Goal: Information Seeking & Learning: Learn about a topic

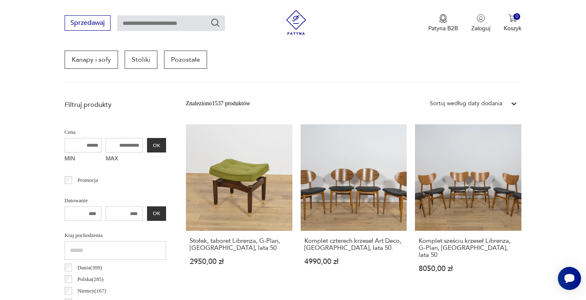
click at [115, 144] on input "MAX" at bounding box center [124, 145] width 37 height 14
type input "****"
click at [147, 146] on button "OK" at bounding box center [156, 145] width 19 height 14
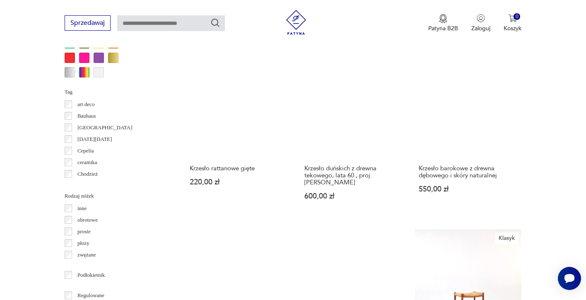
scroll to position [854, 0]
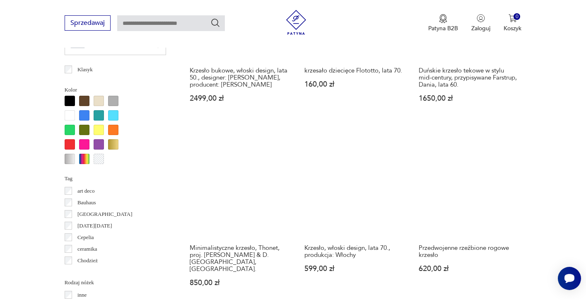
scroll to position [773, 0]
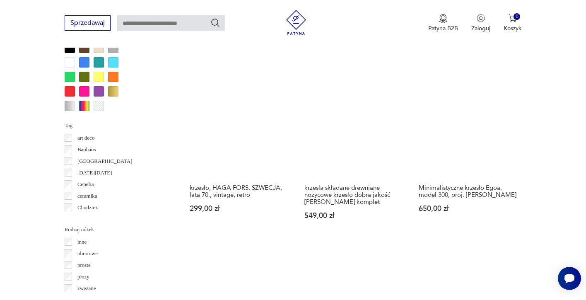
scroll to position [826, 0]
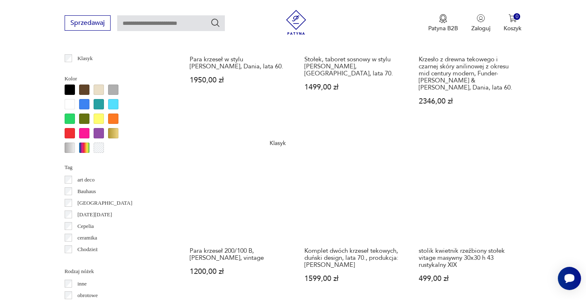
scroll to position [778, 0]
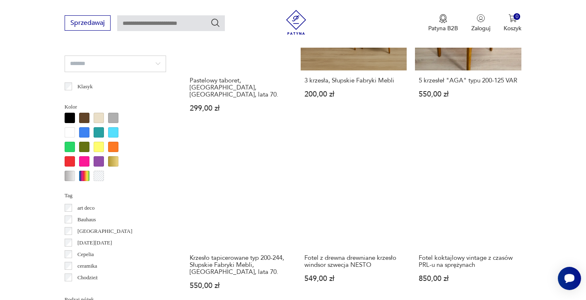
scroll to position [766, 0]
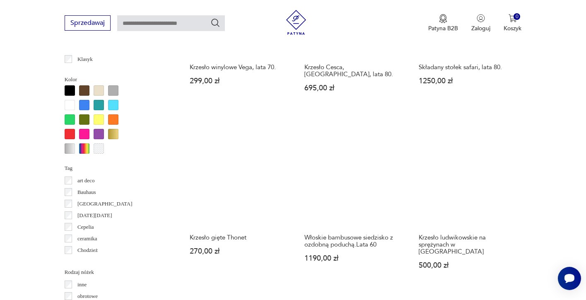
scroll to position [783, 0]
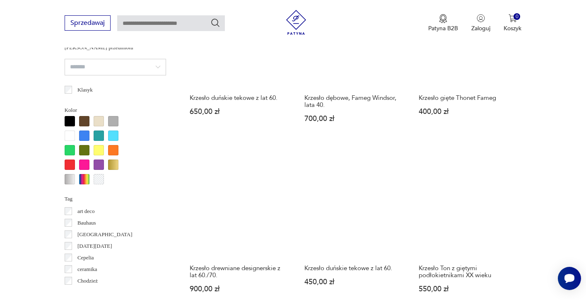
scroll to position [759, 0]
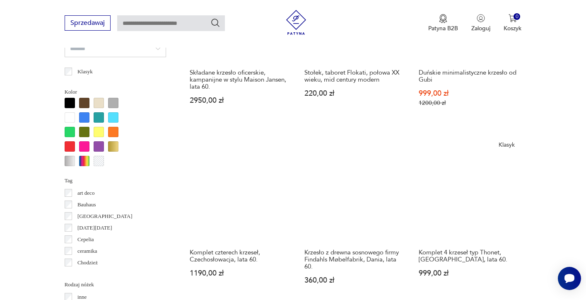
scroll to position [790, 0]
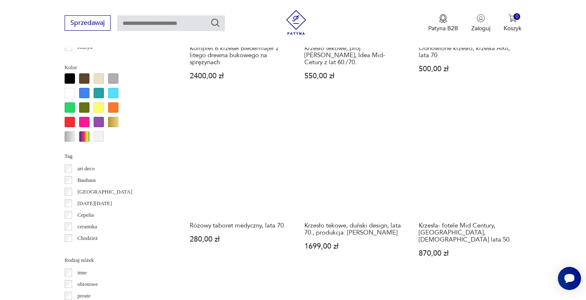
scroll to position [819, 0]
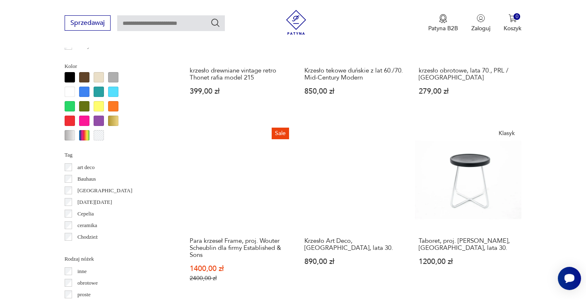
scroll to position [795, 0]
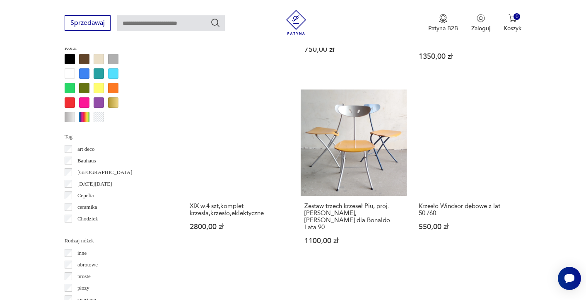
scroll to position [816, 0]
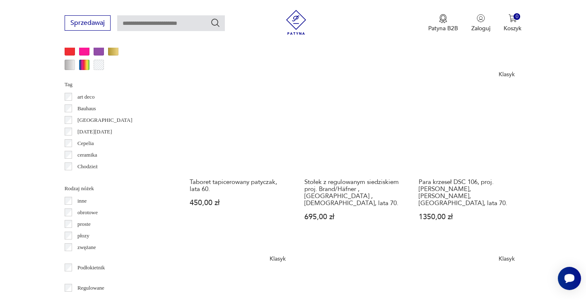
scroll to position [867, 0]
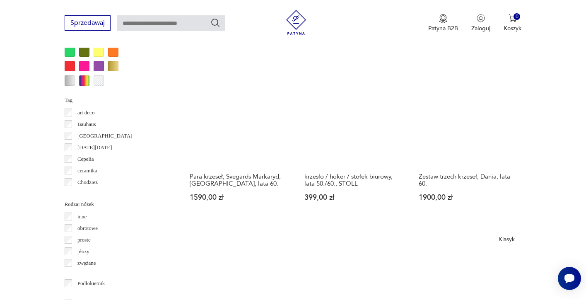
scroll to position [844, 0]
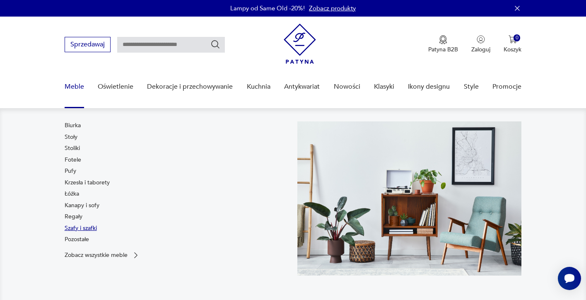
click at [85, 229] on link "Szafy i szafki" at bounding box center [81, 228] width 32 height 8
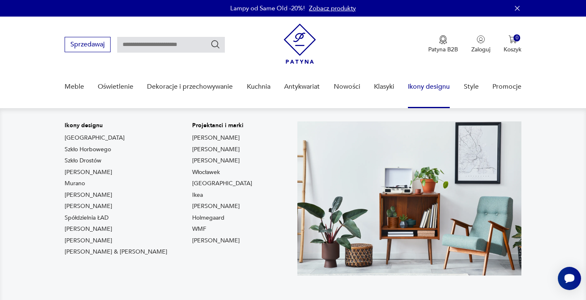
click at [429, 83] on link "Ikony designu" at bounding box center [429, 87] width 42 height 32
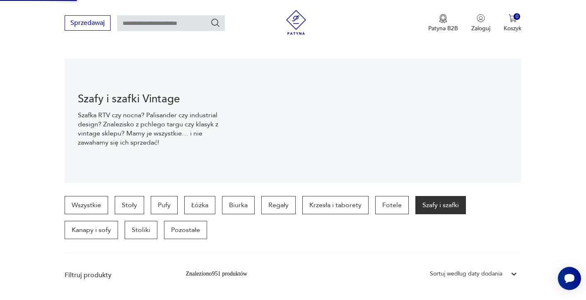
scroll to position [82, 0]
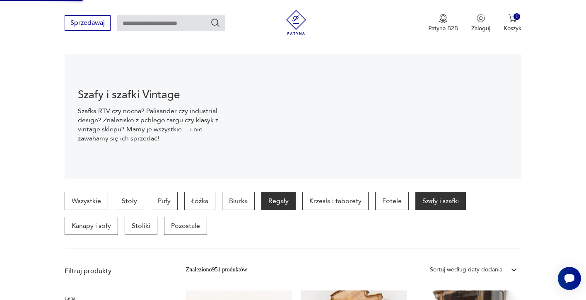
click at [281, 207] on p "Regały" at bounding box center [278, 201] width 34 height 18
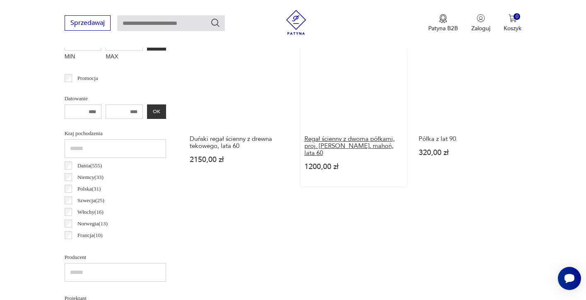
scroll to position [394, 0]
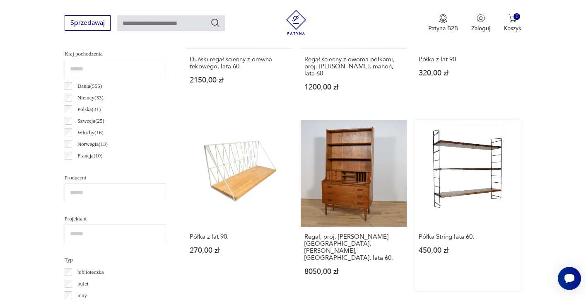
click at [415, 138] on link "Półka String lata 60. 450,00 zł" at bounding box center [468, 205] width 106 height 171
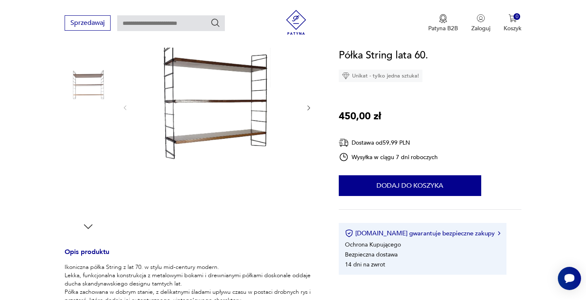
scroll to position [165, 0]
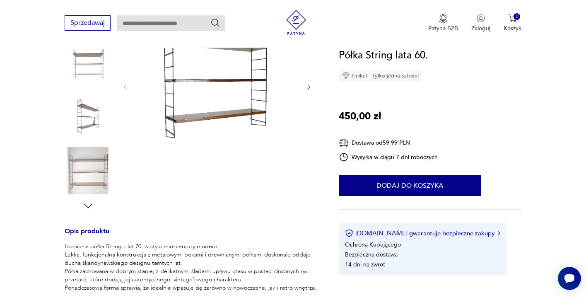
click at [84, 170] on img at bounding box center [88, 170] width 47 height 47
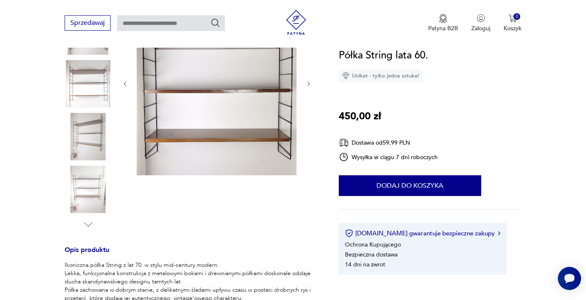
scroll to position [145, 0]
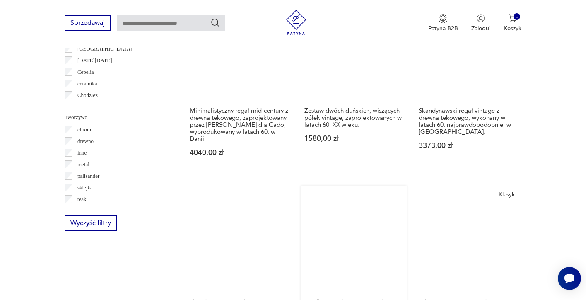
scroll to position [947, 0]
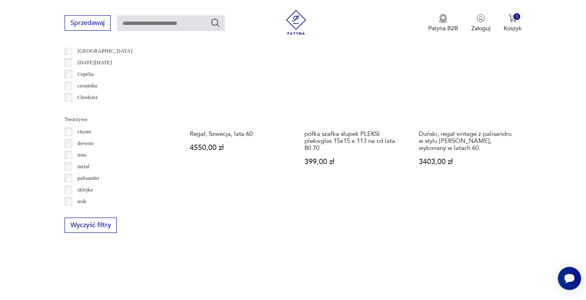
scroll to position [987, 0]
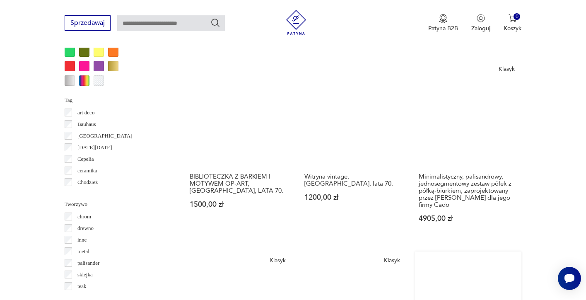
scroll to position [850, 0]
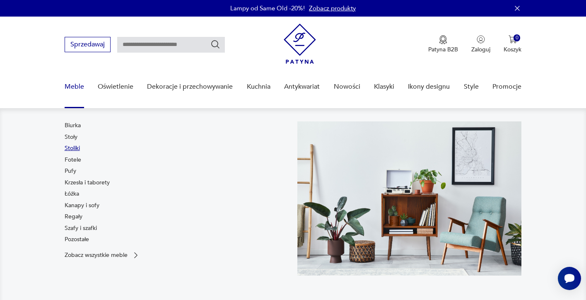
click at [75, 150] on link "Stoliki" at bounding box center [72, 148] width 15 height 8
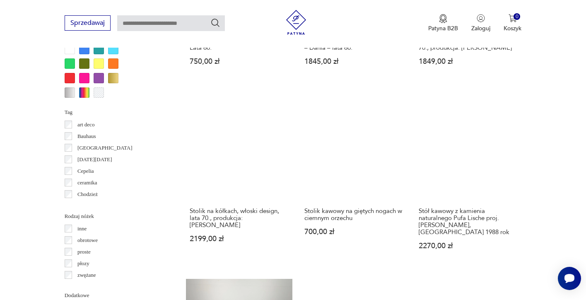
scroll to position [796, 0]
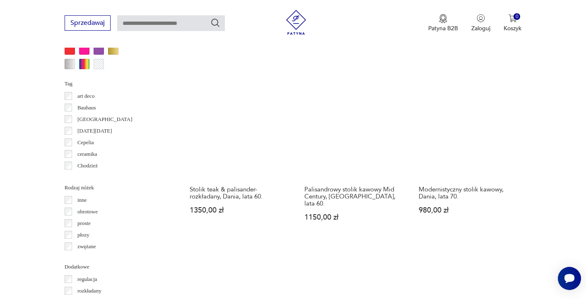
scroll to position [798, 0]
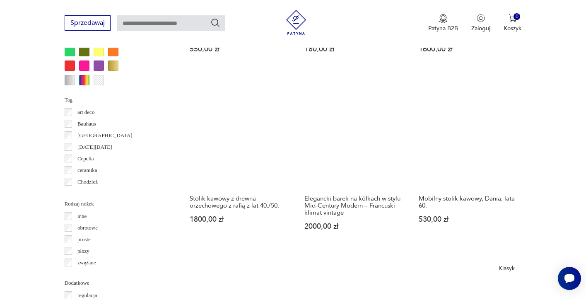
scroll to position [806, 0]
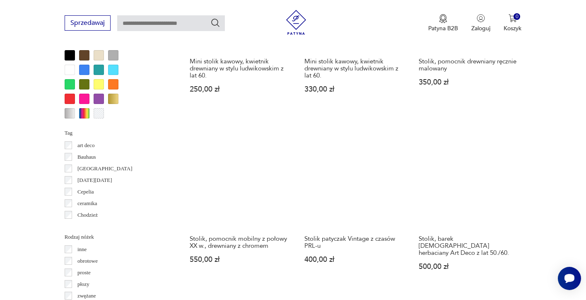
scroll to position [777, 0]
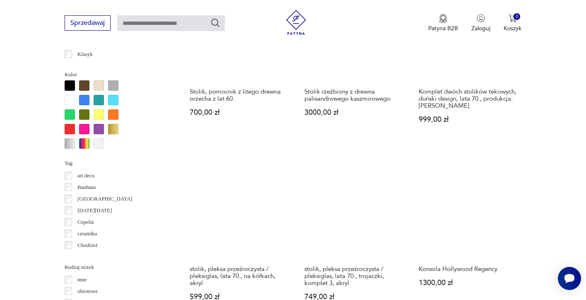
scroll to position [745, 0]
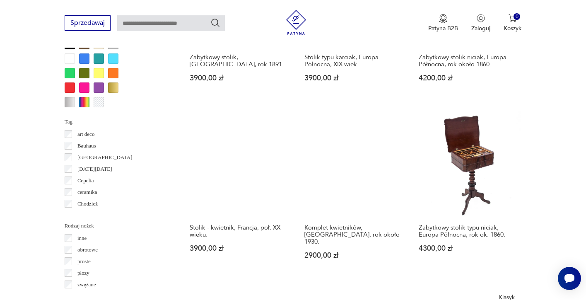
scroll to position [803, 0]
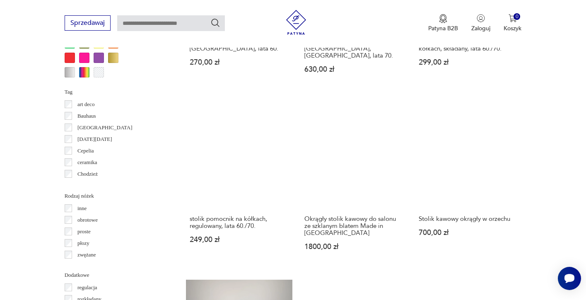
scroll to position [825, 0]
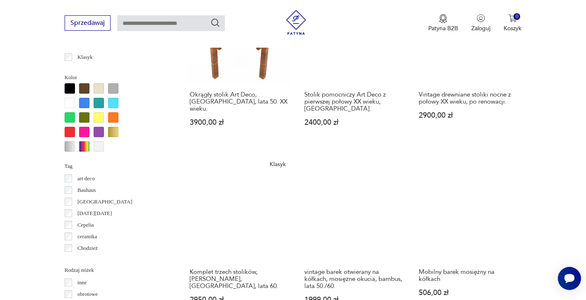
scroll to position [743, 0]
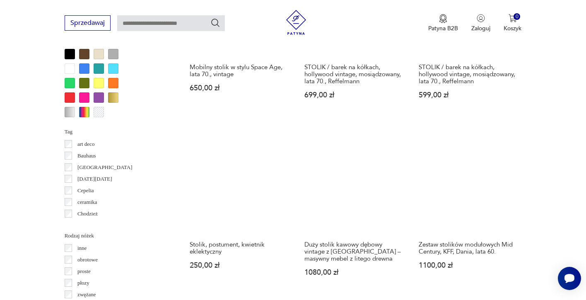
scroll to position [777, 0]
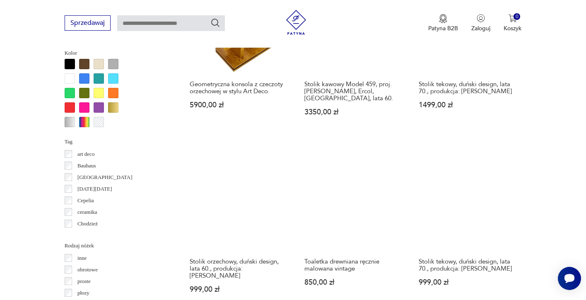
scroll to position [768, 0]
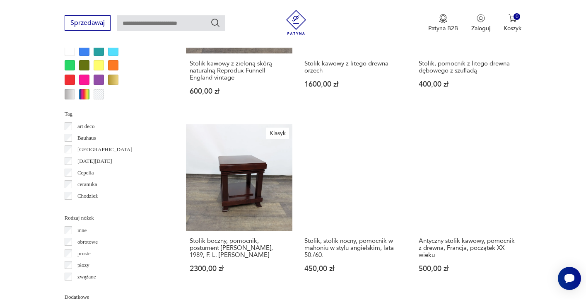
scroll to position [794, 0]
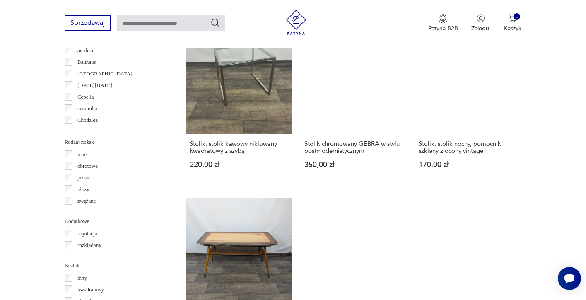
scroll to position [915, 0]
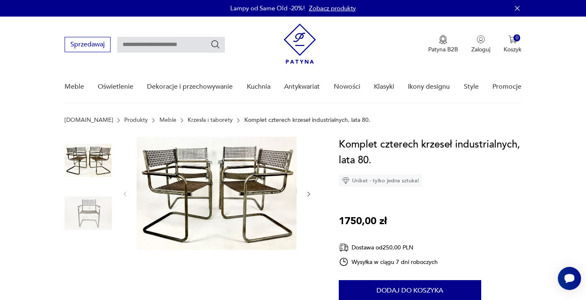
click at [96, 211] on img at bounding box center [88, 213] width 47 height 47
